Goal: Information Seeking & Learning: Learn about a topic

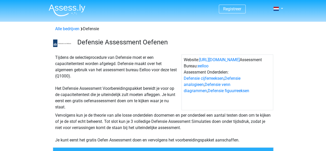
click at [283, 12] on div "Registreer Nederlands" at bounding box center [163, 9] width 245 height 17
click at [282, 9] on link at bounding box center [276, 9] width 10 height 6
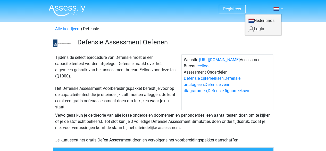
click at [256, 30] on link "Login" at bounding box center [263, 29] width 36 height 8
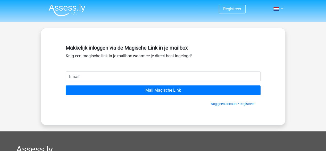
click at [98, 74] on input "email" at bounding box center [163, 76] width 195 height 10
type input "[EMAIL_ADDRESS][DOMAIN_NAME]"
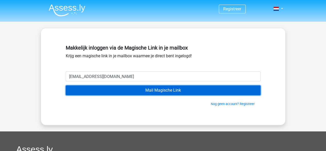
click at [99, 90] on input "Mail Magische Link" at bounding box center [163, 90] width 195 height 10
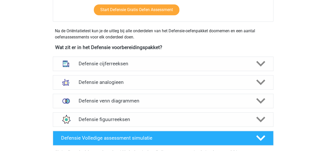
scroll to position [258, 0]
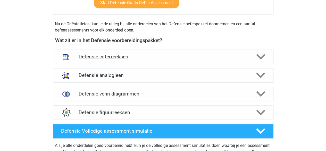
click at [127, 57] on h4 "Defensie cijferreeksen" at bounding box center [163, 57] width 169 height 6
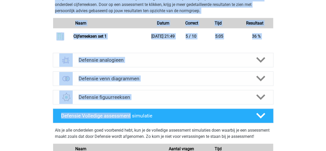
scroll to position [593, 0]
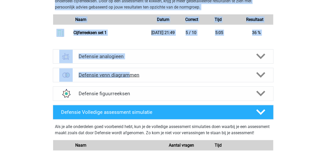
drag, startPoint x: 68, startPoint y: 81, endPoint x: 129, endPoint y: 79, distance: 61.3
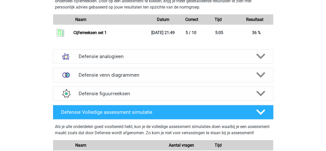
click at [113, 129] on div "Als je alle onderdelen goed voorbereid hebt, kun je de volledige assessment sim…" at bounding box center [163, 130] width 216 height 14
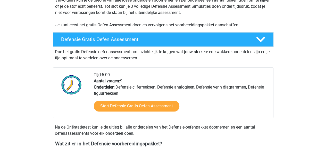
scroll to position [0, 0]
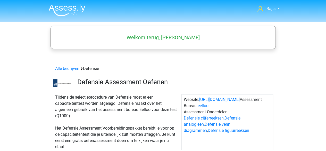
click at [52, 8] on img at bounding box center [67, 10] width 37 height 12
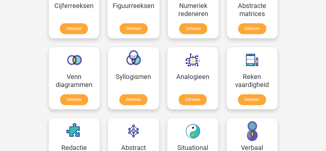
scroll to position [232, 0]
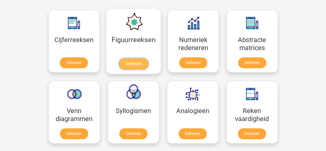
click at [138, 64] on link "Oefenen" at bounding box center [133, 63] width 29 height 11
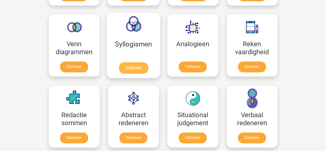
scroll to position [309, 0]
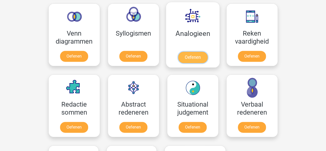
click at [191, 52] on link "Oefenen" at bounding box center [192, 57] width 29 height 11
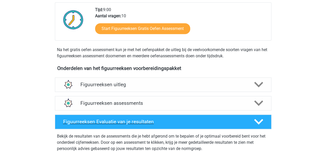
scroll to position [180, 0]
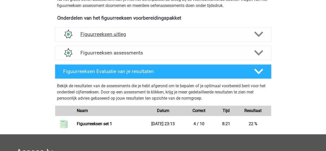
click at [127, 32] on h4 "Figuurreeksen uitleg" at bounding box center [162, 34] width 165 height 6
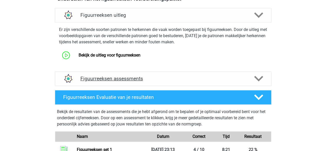
scroll to position [206, 0]
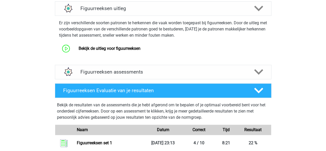
click at [116, 54] on div "Er zijn verschillende soorten patronen te herkennen die vaak worden toegepast b…" at bounding box center [163, 37] width 221 height 43
click at [118, 50] on link "Bekijk de uitleg voor figuurreeksen" at bounding box center [110, 48] width 62 height 5
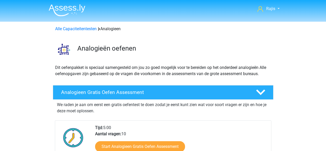
scroll to position [129, 0]
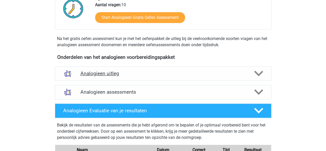
click at [107, 72] on h4 "Analogieen uitleg" at bounding box center [162, 73] width 165 height 6
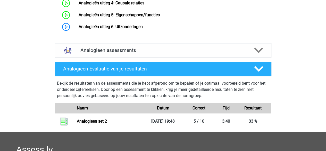
scroll to position [283, 0]
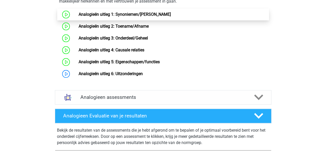
click at [120, 17] on link "Analogieën uitleg 1: Synoniemen/[PERSON_NAME]" at bounding box center [125, 14] width 92 height 5
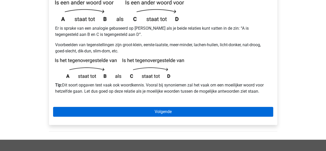
scroll to position [52, 0]
